Goal: Task Accomplishment & Management: Use online tool/utility

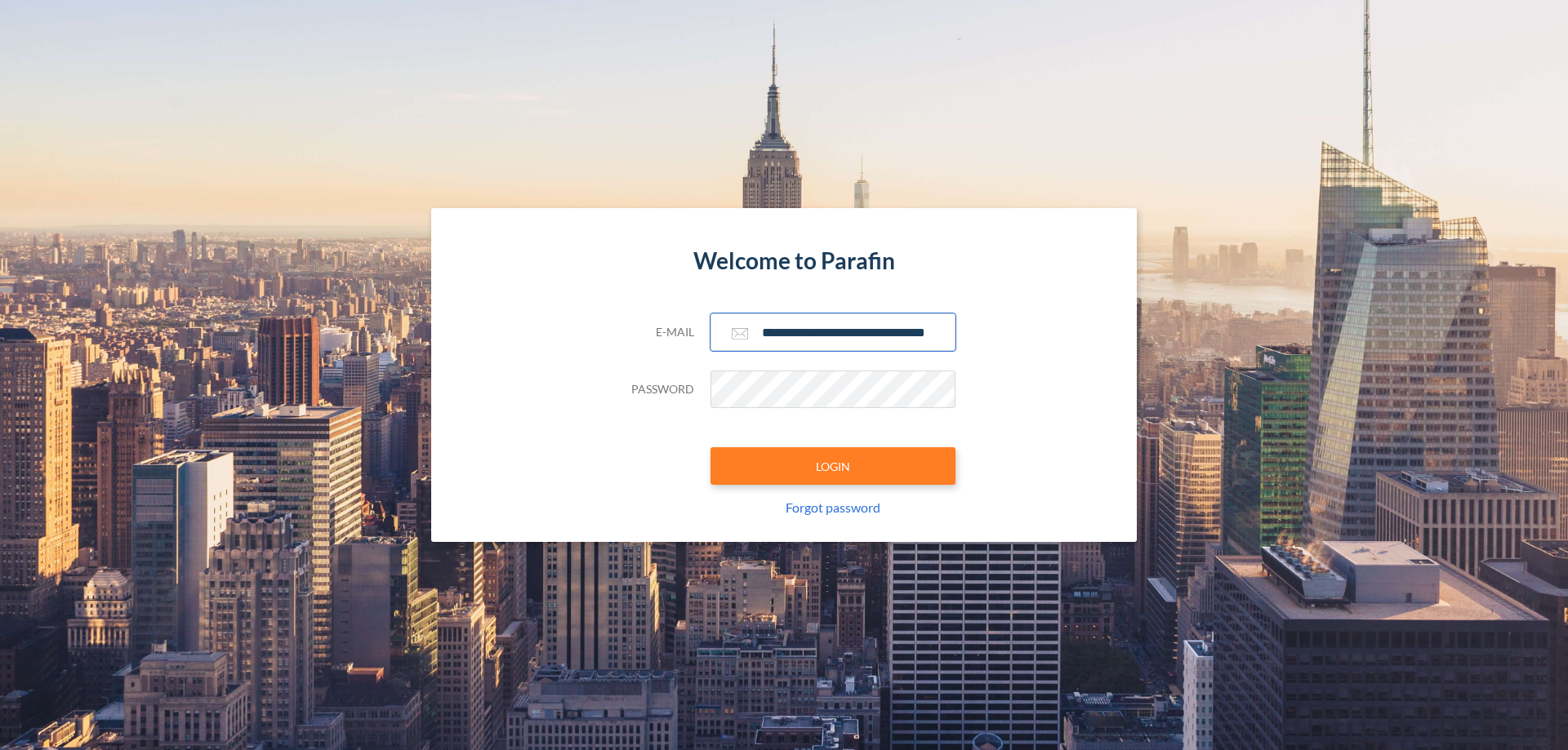
scroll to position [0, 26]
type input "**********"
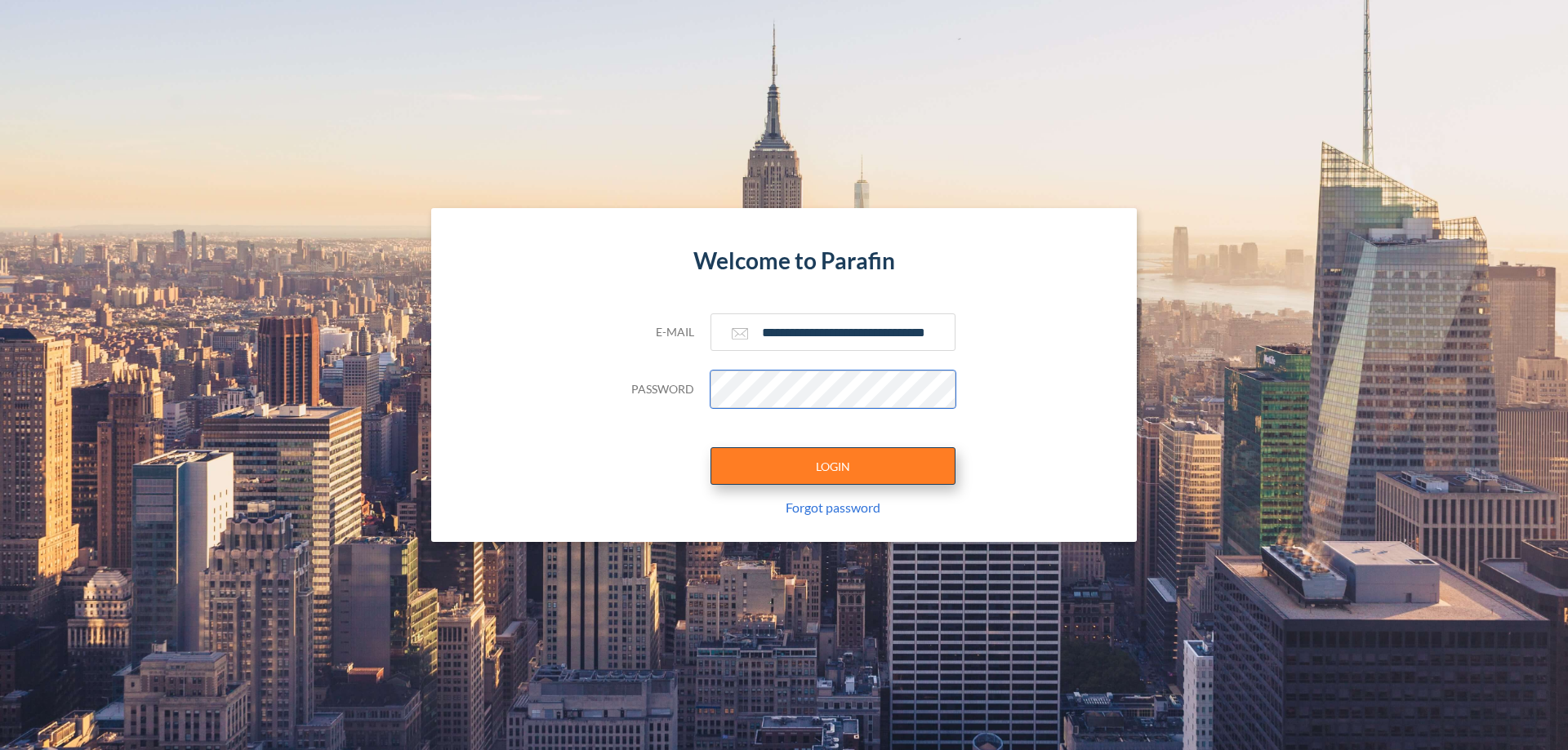
scroll to position [0, 0]
click at [833, 466] on button "LOGIN" at bounding box center [833, 466] width 245 height 37
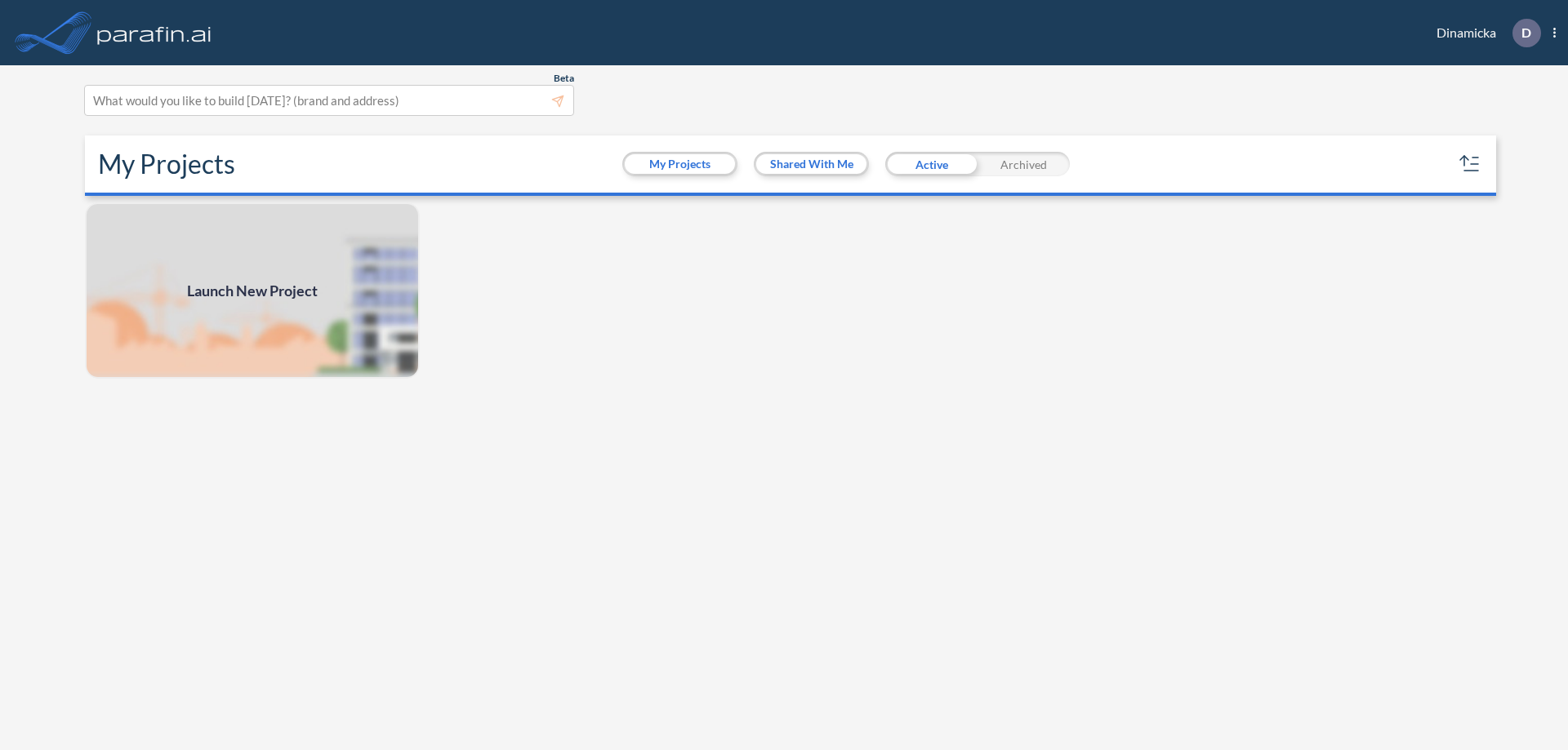
scroll to position [4, 0]
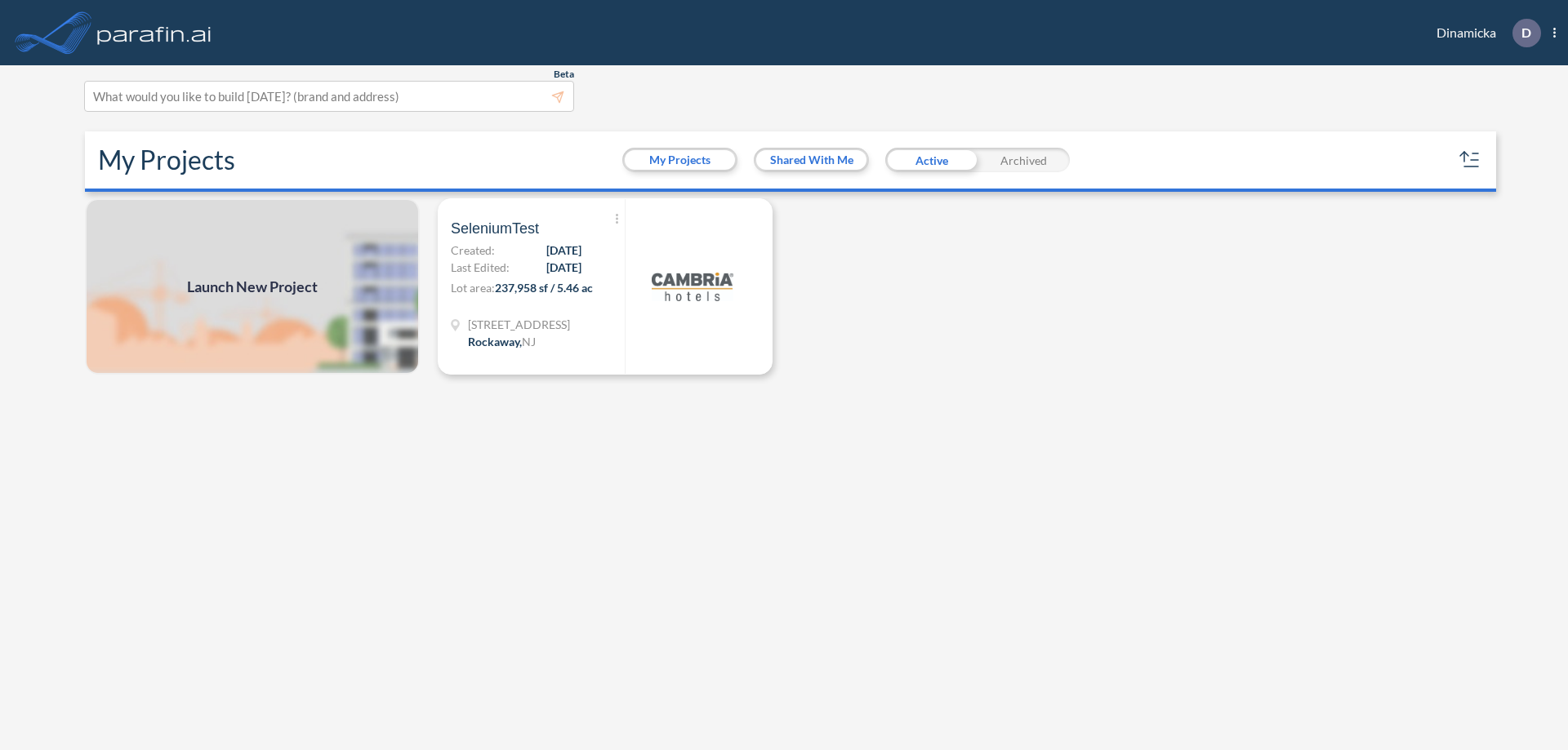
click at [252, 286] on span "Launch New Project" at bounding box center [252, 287] width 131 height 22
